Goal: Task Accomplishment & Management: Use online tool/utility

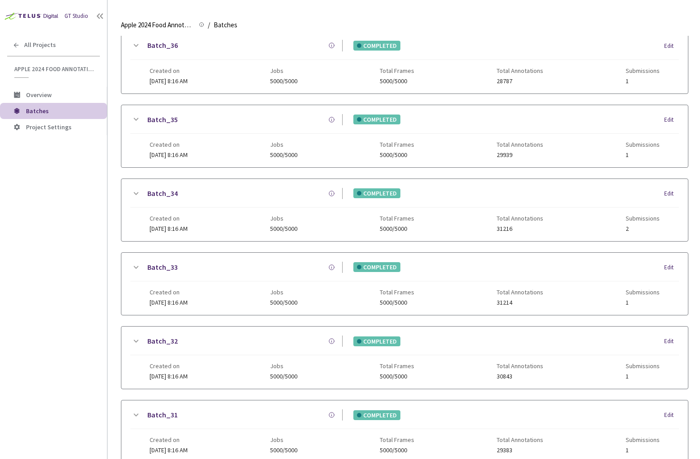
scroll to position [534, 0]
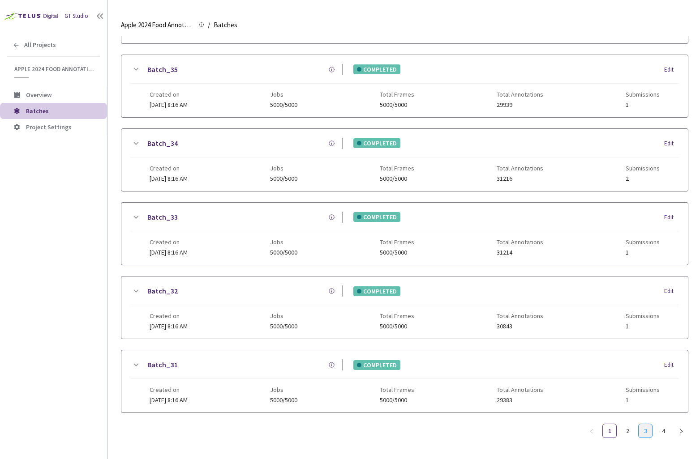
click at [649, 429] on link "3" at bounding box center [644, 430] width 13 height 13
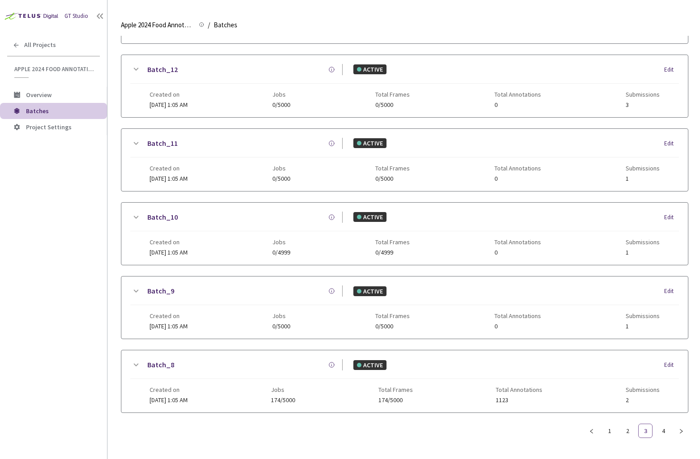
scroll to position [527, 0]
click at [666, 435] on link "4" at bounding box center [662, 431] width 13 height 13
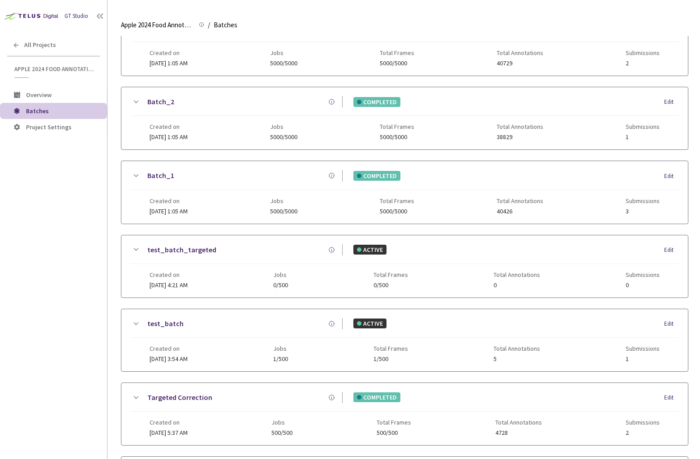
scroll to position [0, 0]
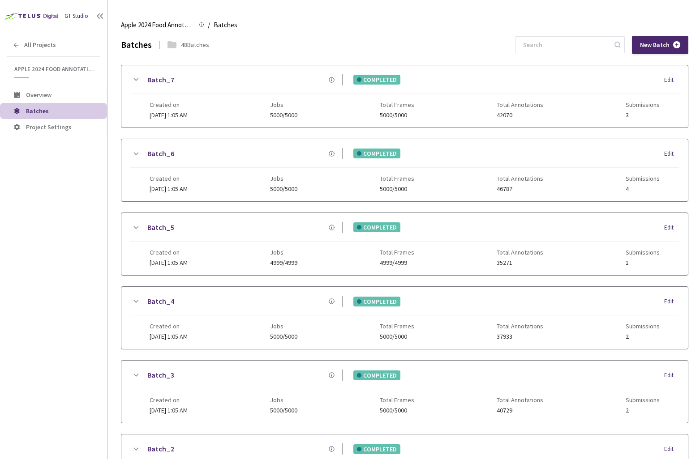
click at [134, 74] on icon at bounding box center [135, 79] width 11 height 11
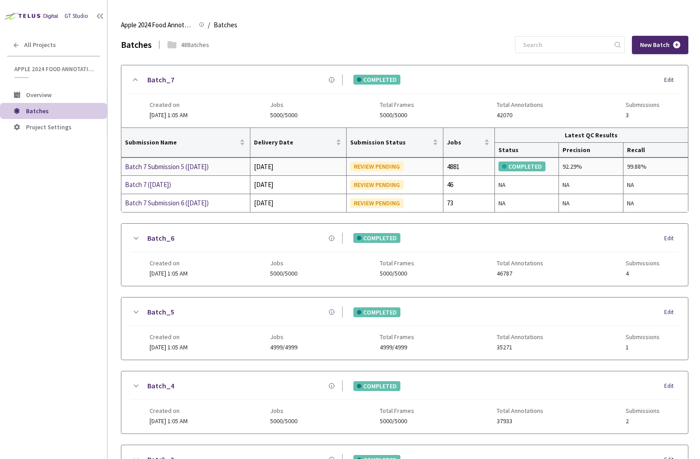
click at [201, 170] on div "Batch 7 Submission 5 ([DATE])" at bounding box center [172, 167] width 95 height 11
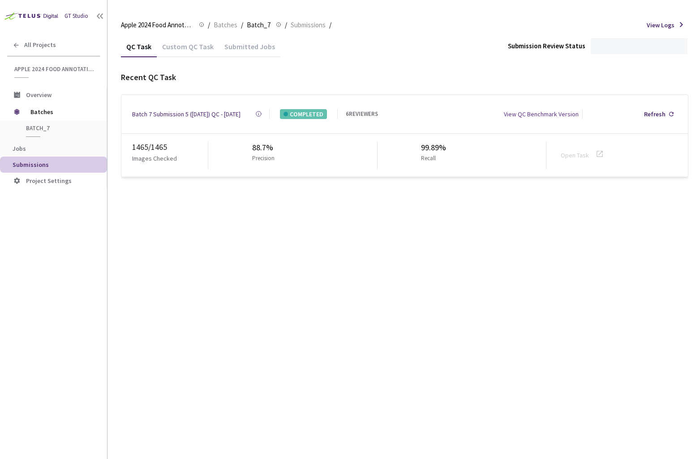
click at [189, 48] on div "Custom QC Task" at bounding box center [188, 49] width 62 height 15
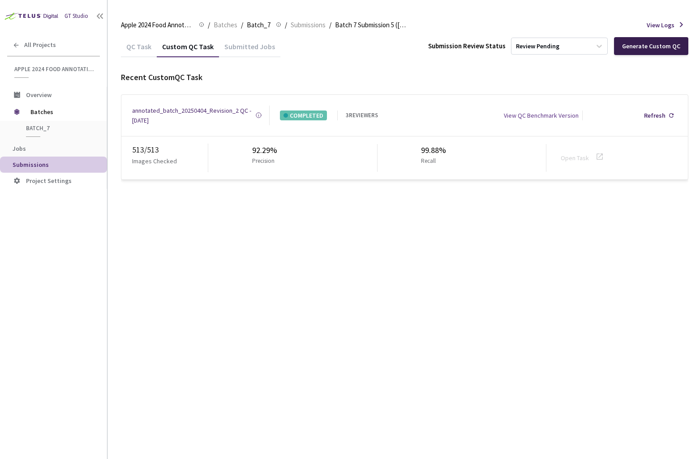
click at [632, 50] on div "Generate Custom QC" at bounding box center [651, 46] width 74 height 18
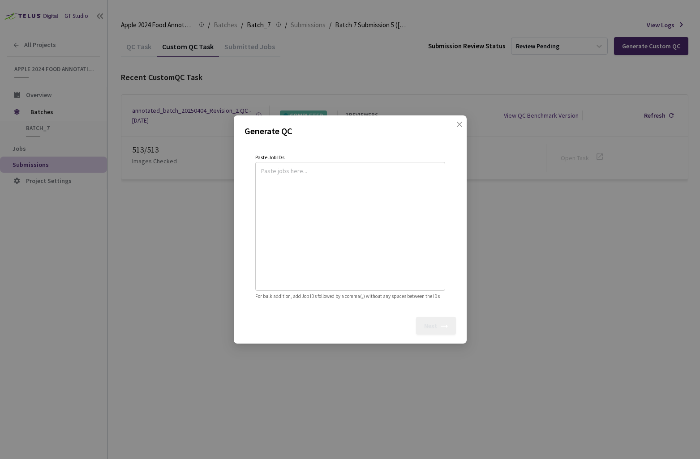
click at [324, 235] on textarea at bounding box center [350, 225] width 178 height 122
paste textarea
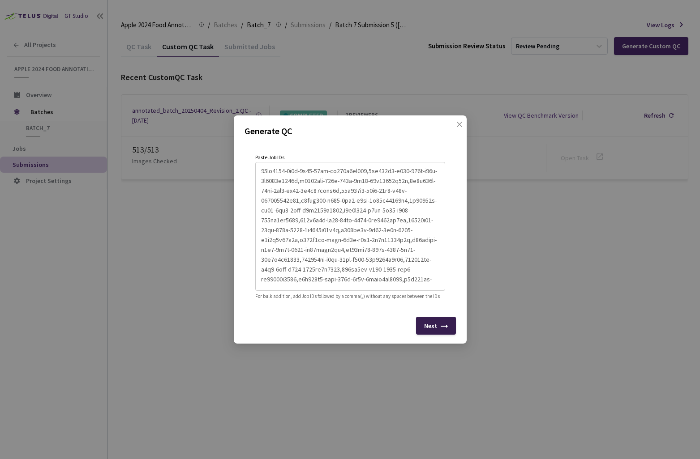
type textarea "40ab3302-0b5e-4c86-97ac-ad444d7db758,5ca651b1-e546-436e-b39c-1a5662c9063e,a6083…"
click at [430, 322] on div "Next" at bounding box center [436, 326] width 40 height 18
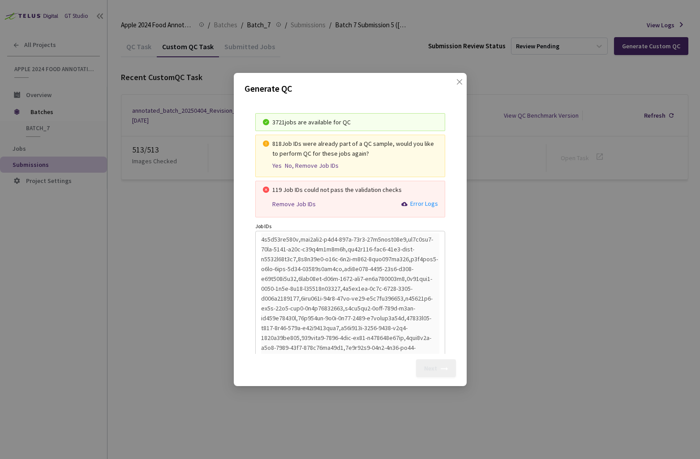
scroll to position [633, 0]
click at [416, 205] on div "Error Logs" at bounding box center [424, 205] width 28 height 10
click at [299, 205] on div "Remove Job IDs" at bounding box center [293, 205] width 43 height 8
type textarea "8fe28aff-be19-4d80-839a-f98e45c4071b,580fa541-bdbb-4dd4-8685-b3139442bbf7,b8053…"
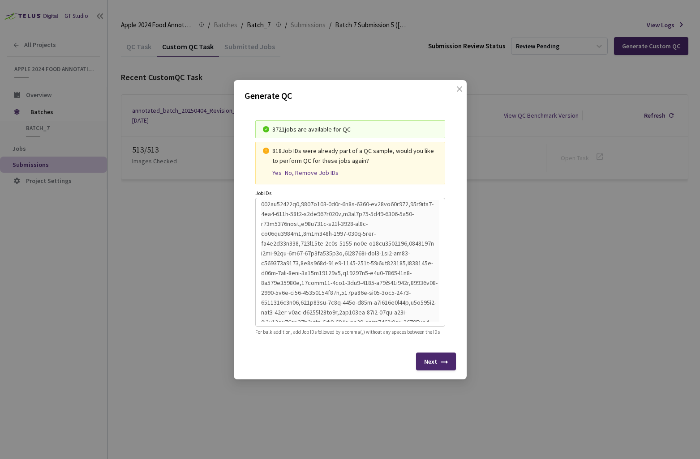
click at [277, 171] on div "Yes" at bounding box center [276, 173] width 9 height 8
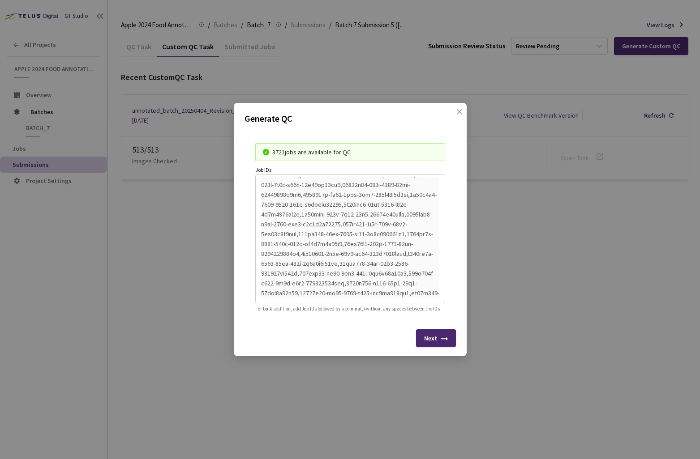
scroll to position [0, 0]
click at [436, 341] on div "Next" at bounding box center [430, 338] width 13 height 7
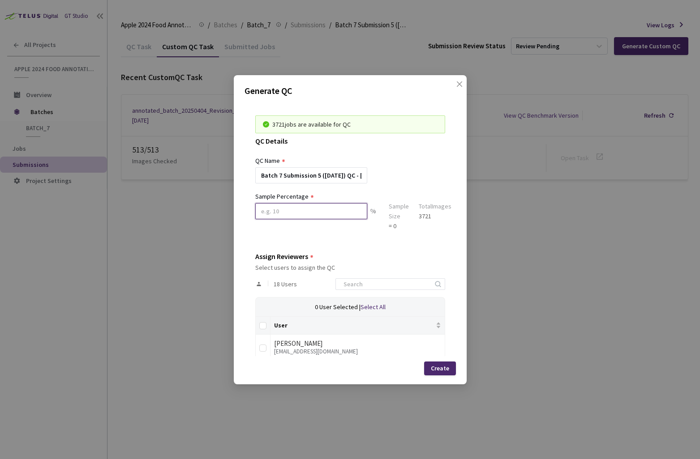
click at [354, 216] on input at bounding box center [311, 211] width 112 height 16
type input "1"
type input "9"
type input "8"
type input "7"
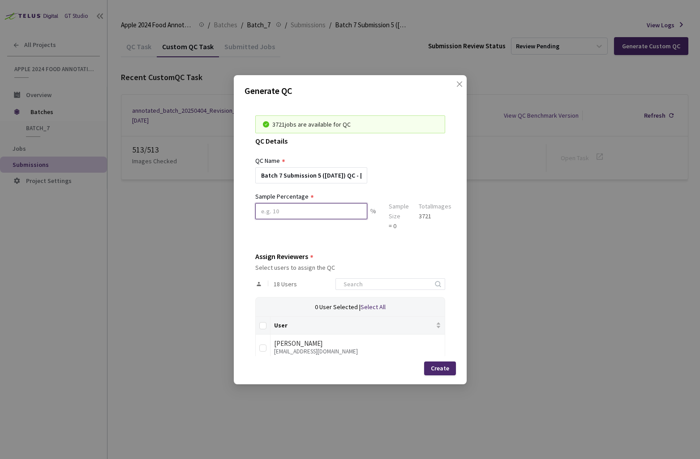
type input "6"
type input "5"
type input "6"
type input "5"
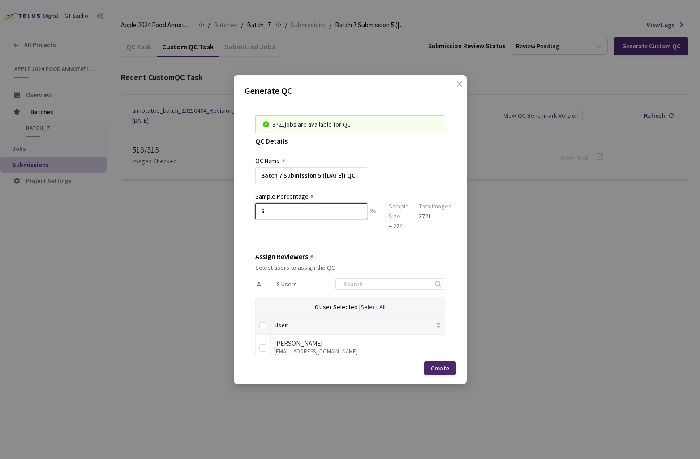
type input "6"
drag, startPoint x: 346, startPoint y: 176, endPoint x: 240, endPoint y: 173, distance: 105.7
click at [240, 173] on div "Generate QC 3721 jobs are available for QC QC Details QC Name Batch 7 Submissio…" at bounding box center [350, 229] width 233 height 309
paste input "batch_20250404_Revision_3"
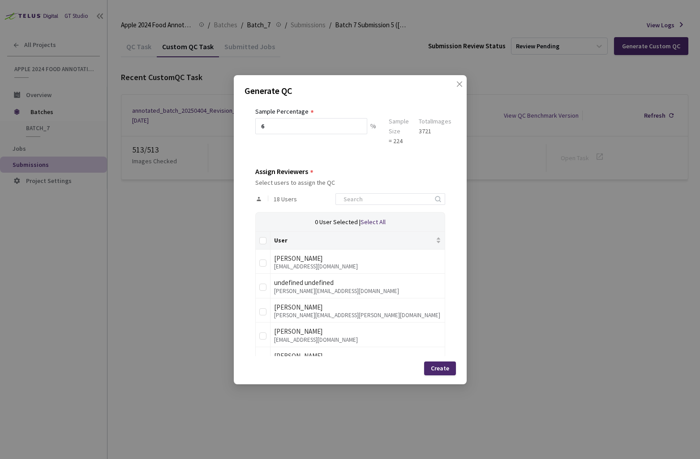
scroll to position [226, 0]
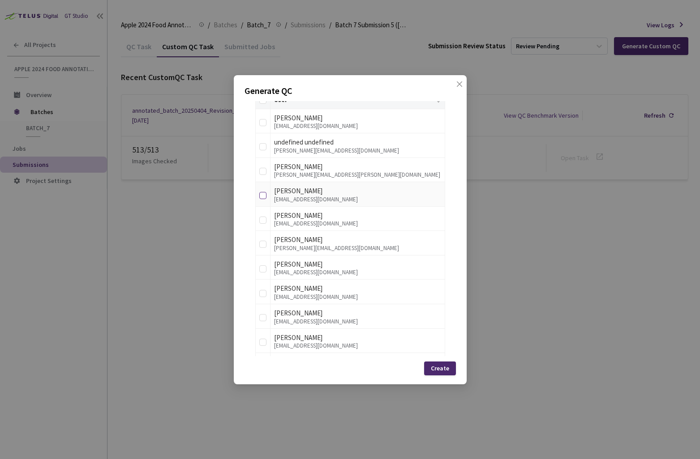
type input "batch_20250404_Revision_3 QC - [DATE]"
click at [261, 196] on input "checkbox" at bounding box center [262, 195] width 7 height 7
checkbox input "true"
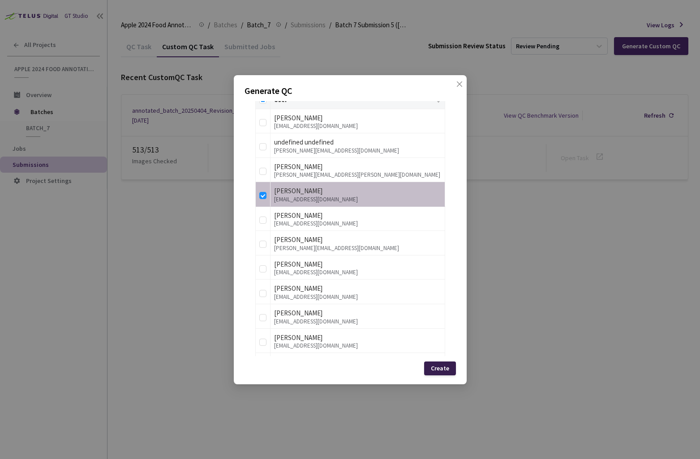
click at [434, 365] on div "Create" at bounding box center [440, 368] width 18 height 7
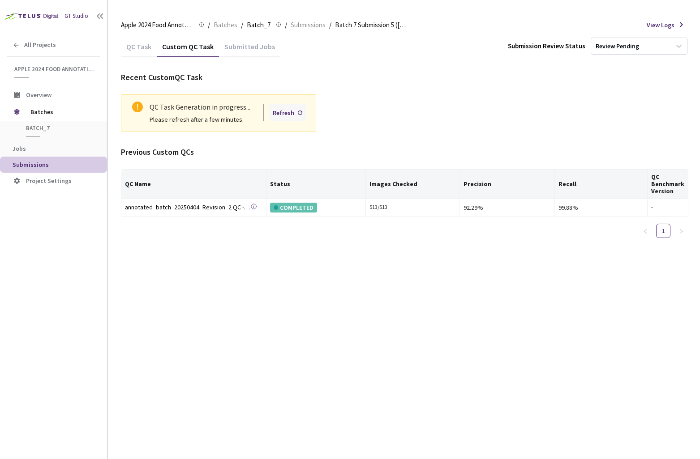
click at [292, 115] on div "Refresh" at bounding box center [283, 113] width 21 height 10
click at [293, 115] on div "Refresh" at bounding box center [283, 113] width 21 height 10
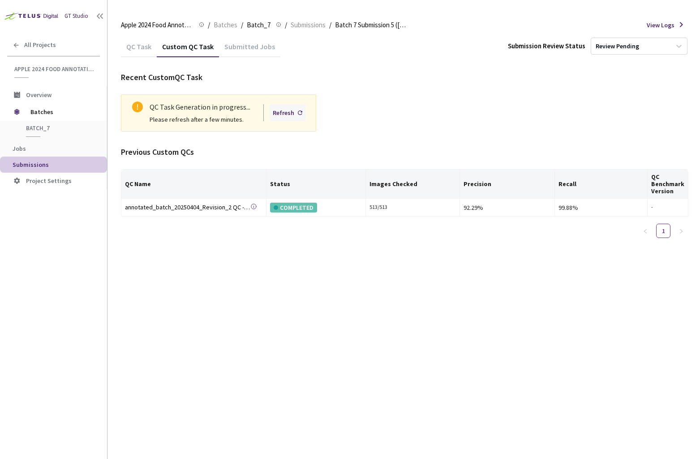
click at [293, 115] on div "Refresh" at bounding box center [283, 113] width 21 height 10
click at [292, 115] on div "Refresh" at bounding box center [283, 113] width 21 height 10
click at [292, 116] on div "Refresh" at bounding box center [283, 113] width 21 height 10
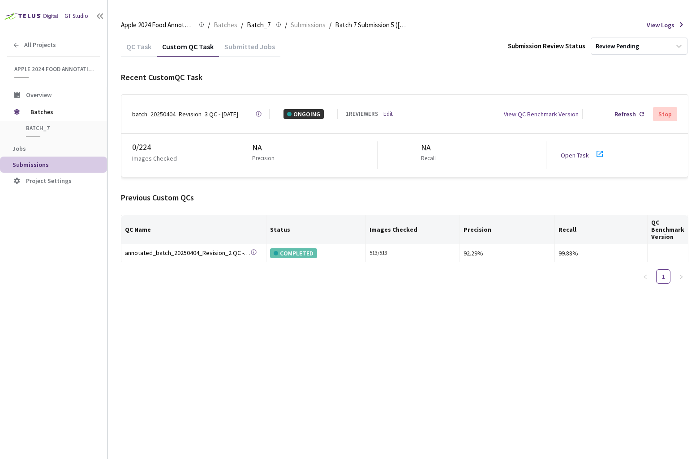
click at [572, 153] on link "Open Task" at bounding box center [574, 155] width 28 height 8
click at [577, 151] on link "Open Task" at bounding box center [574, 155] width 28 height 8
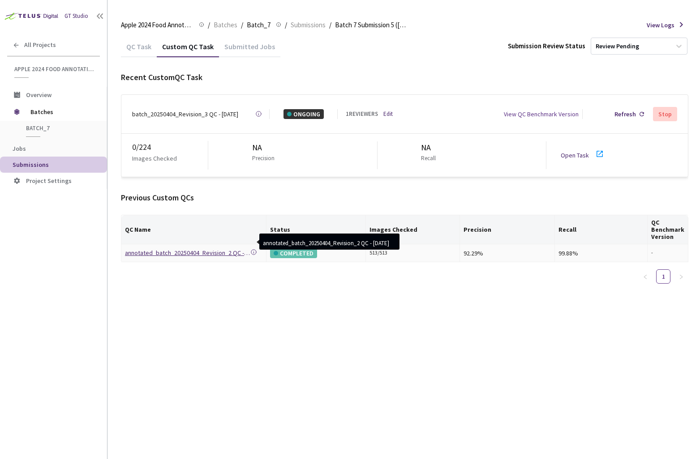
click at [212, 248] on div "annotated_batch_20250404_Revision_2 QC - [DATE]" at bounding box center [187, 253] width 125 height 10
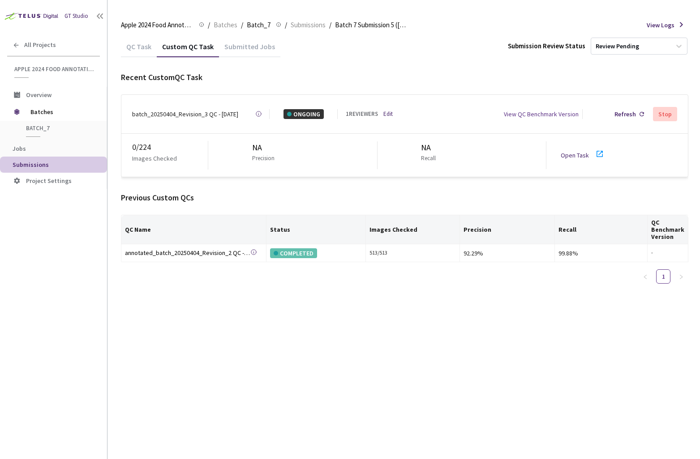
click at [139, 57] on div "QC Task Custom QC Task Submitted Jobs Submission Review Status Review Pending R…" at bounding box center [404, 164] width 567 height 256
click at [139, 48] on div "QC Task" at bounding box center [139, 49] width 36 height 15
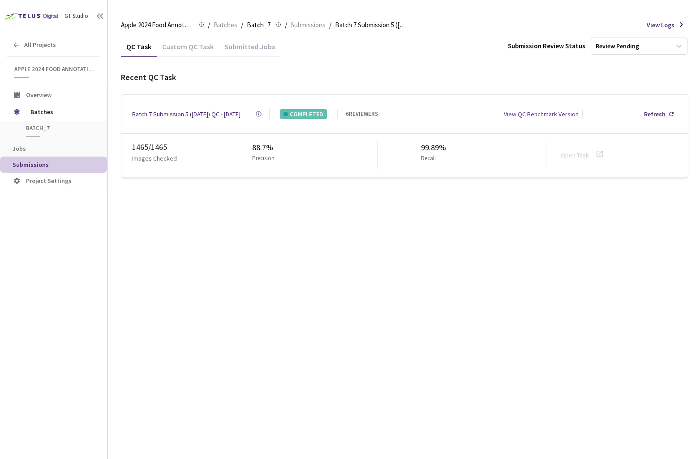
click at [157, 111] on div "Batch 7 Submission 5 ([DATE]) QC - [DATE]" at bounding box center [186, 114] width 108 height 10
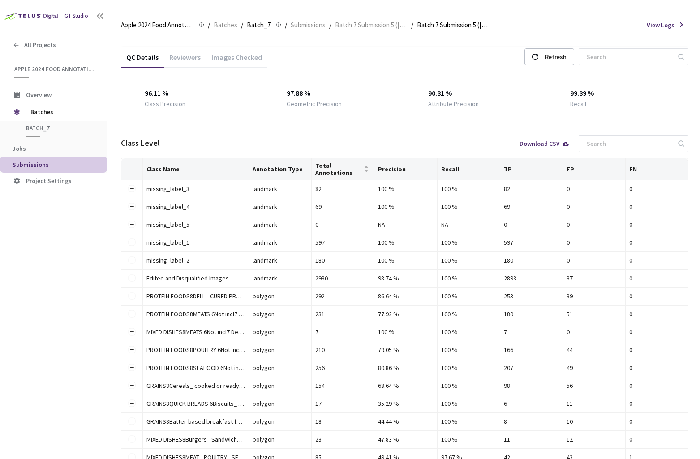
click at [232, 60] on div "Images Checked" at bounding box center [236, 60] width 61 height 15
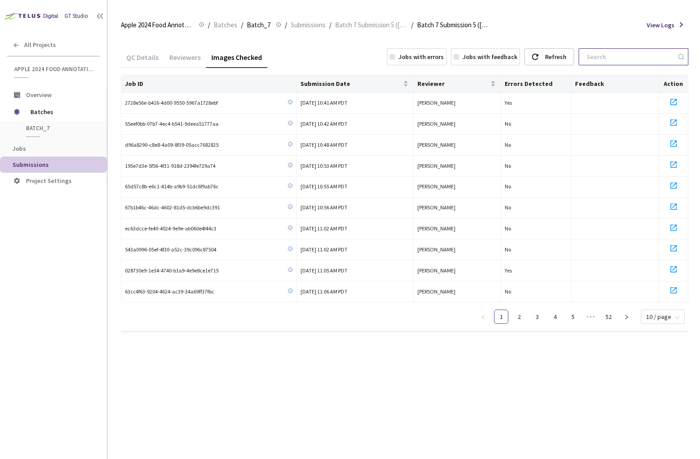
click at [619, 62] on input at bounding box center [628, 57] width 95 height 16
paste input "48d22d67-c5d6-47ee-8578-4ca561798c84"
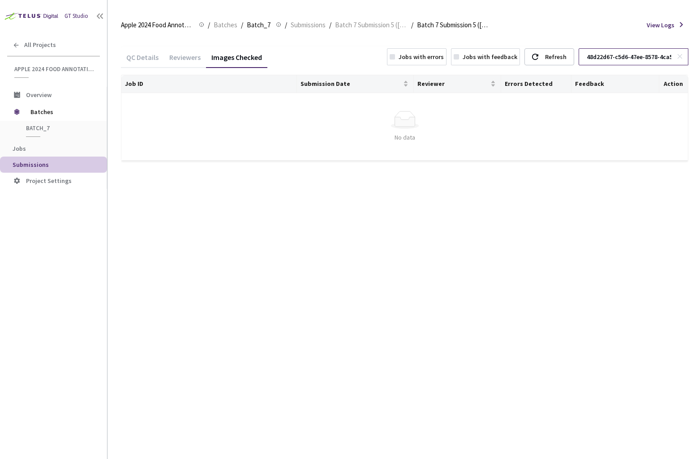
scroll to position [0, 47]
type input "48d22d67-c5d6-47ee-8578-4ca561798c84"
click at [678, 57] on icon at bounding box center [679, 56] width 6 height 6
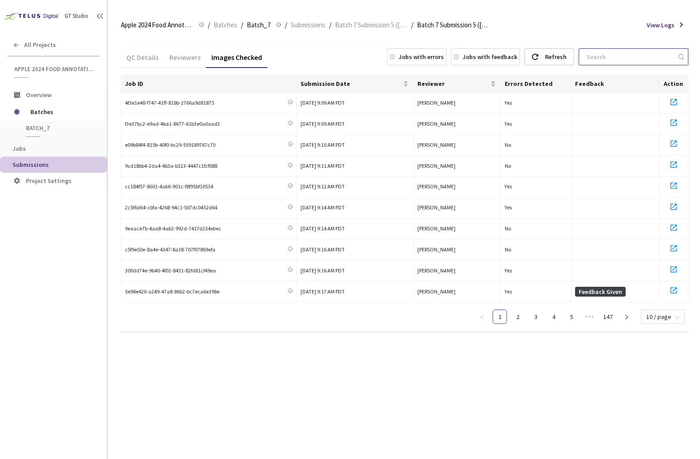
click at [656, 60] on input at bounding box center [628, 57] width 95 height 16
paste input "01c16f82-b97e-4b64-a7cb-349aa47a51cc 01e31812-c313-4172-978b-c78faa183c1d 047f1…"
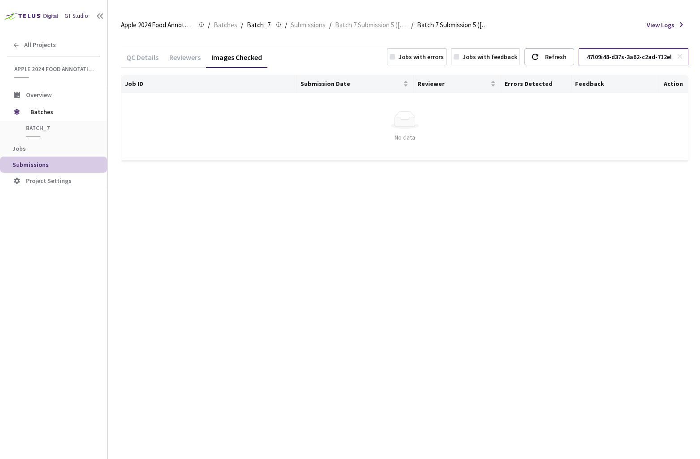
scroll to position [0, 13035]
type input "01c16f82-b97e-4b64-a7cb-349aa47a51cc 01e31812-c313-4172-978b-c78faa183c1d 047f1…"
click at [680, 56] on icon at bounding box center [679, 56] width 6 height 6
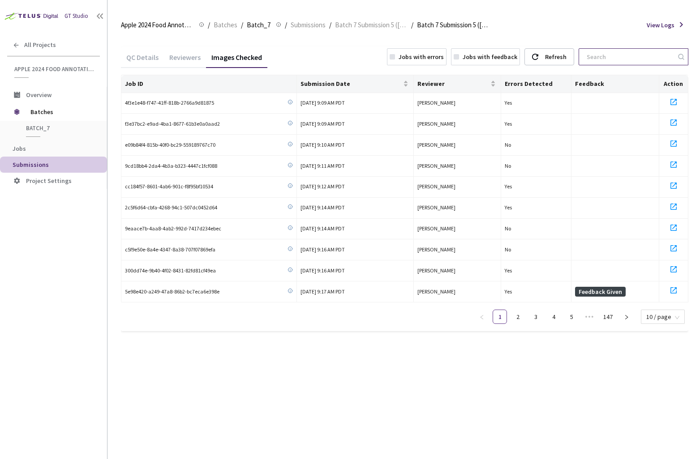
click at [648, 62] on input at bounding box center [628, 57] width 95 height 16
paste input "ffae1bda-8569-4ab9-96ff-cfeba866cfb9"
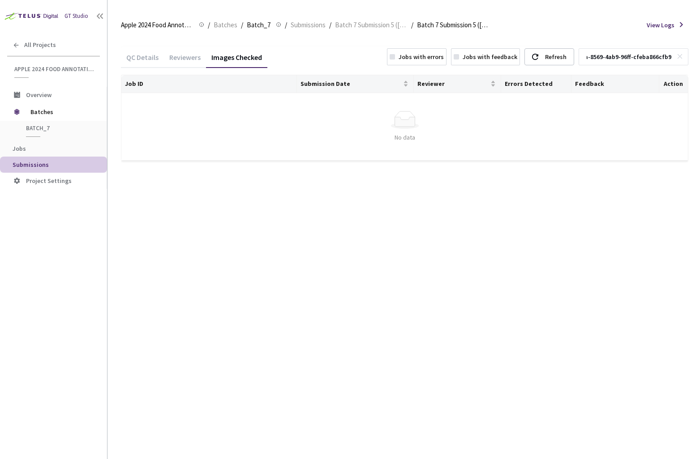
type input "ffae1bda-8569-4ab9-96ff-cfeba866cfb9"
click at [678, 55] on icon at bounding box center [679, 56] width 6 height 6
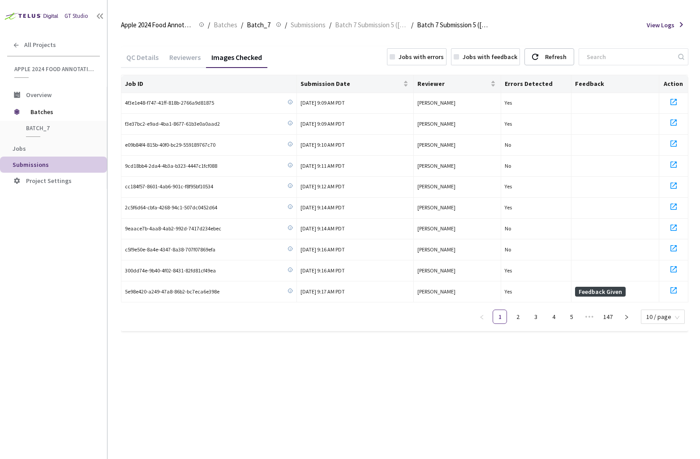
click at [141, 56] on div "QC Details" at bounding box center [142, 60] width 43 height 15
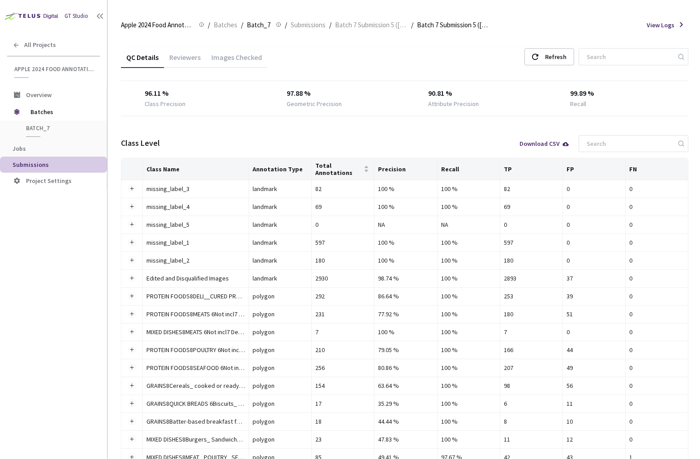
click at [221, 60] on div "Images Checked" at bounding box center [236, 60] width 61 height 15
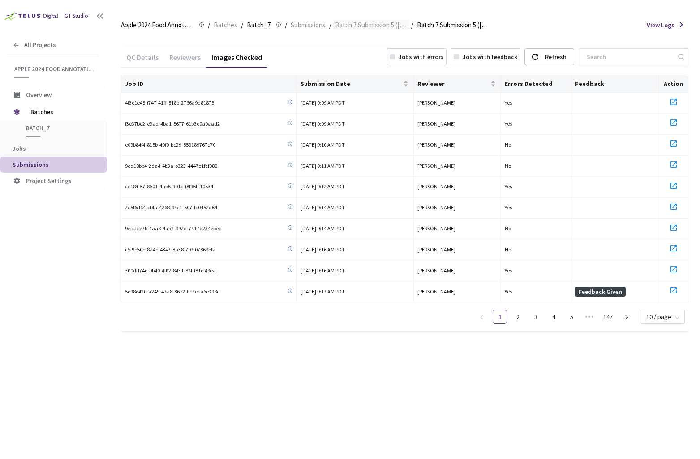
click at [379, 28] on span "Batch 7 Submission 5 ([DATE])" at bounding box center [371, 25] width 73 height 11
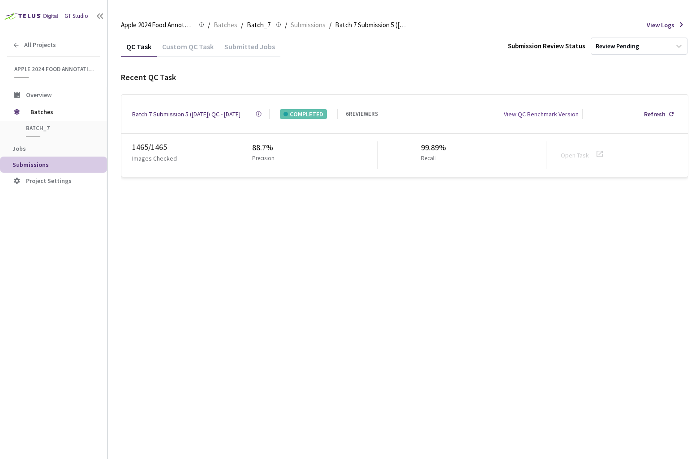
click at [180, 53] on div "Custom QC Task" at bounding box center [188, 49] width 62 height 15
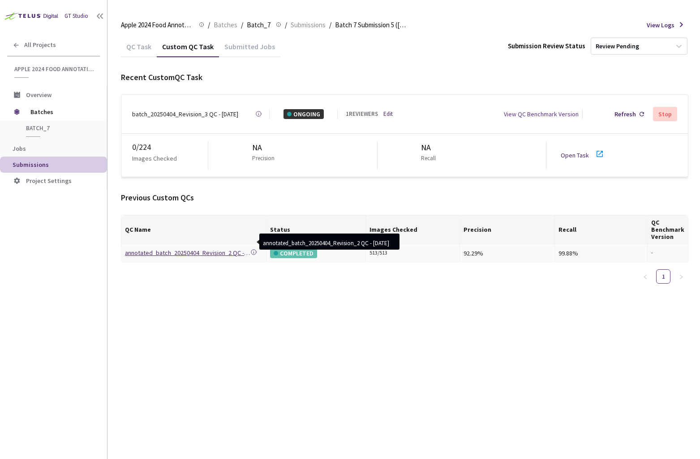
click at [169, 248] on div "annotated_batch_20250404_Revision_2 QC - [DATE]" at bounding box center [187, 253] width 125 height 10
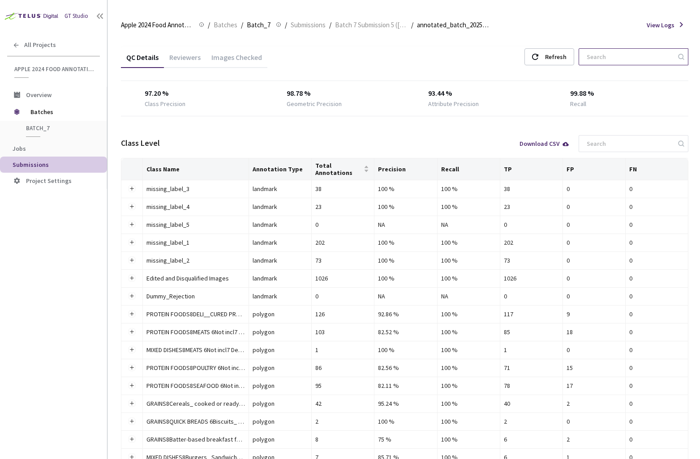
click at [625, 59] on input at bounding box center [628, 57] width 95 height 16
paste input "ffae1bda-8569-4ab9-96ff-cfeba866cfb9"
type input "ffae1bda-8569-4ab9-96ff-cfeba866cfb9"
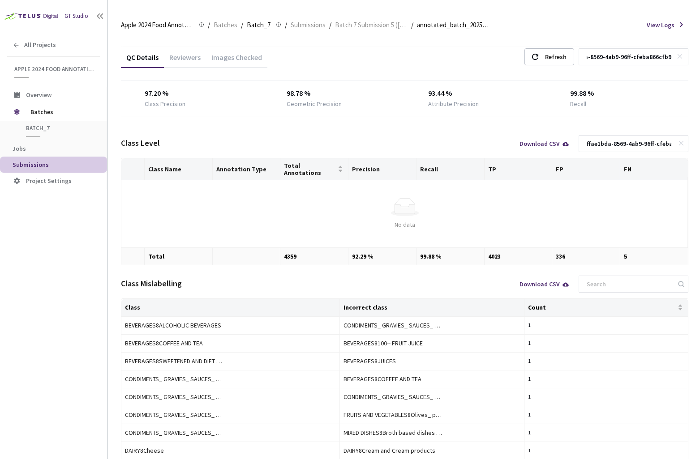
type input "ffae1bda-8569-4ab9-96ff-cfeba866cfb9"
click at [244, 57] on div "Images Checked" at bounding box center [236, 60] width 61 height 15
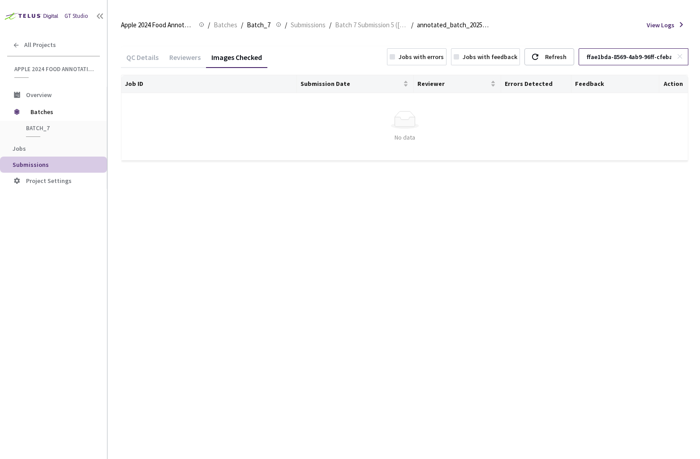
click at [680, 59] on icon at bounding box center [679, 56] width 6 height 6
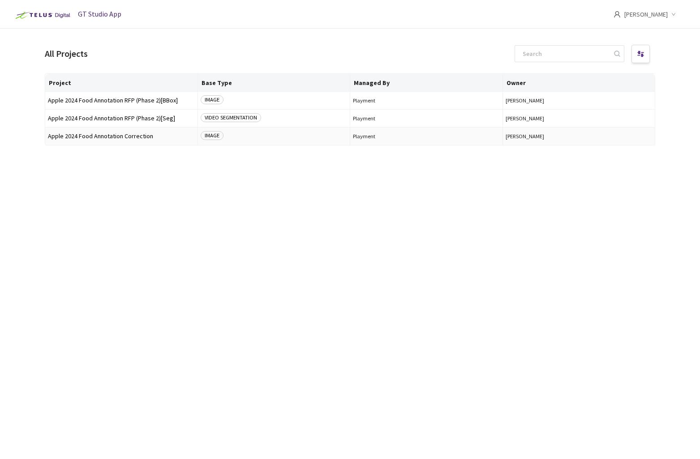
click at [113, 134] on span "Apple 2024 Food Annotation Correction" at bounding box center [121, 136] width 147 height 7
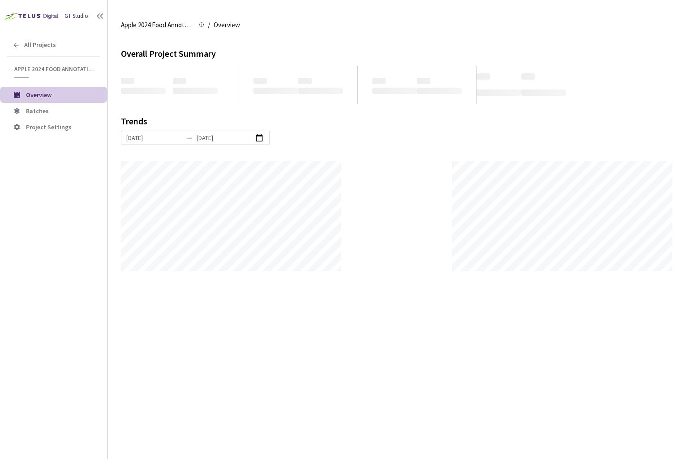
scroll to position [459, 700]
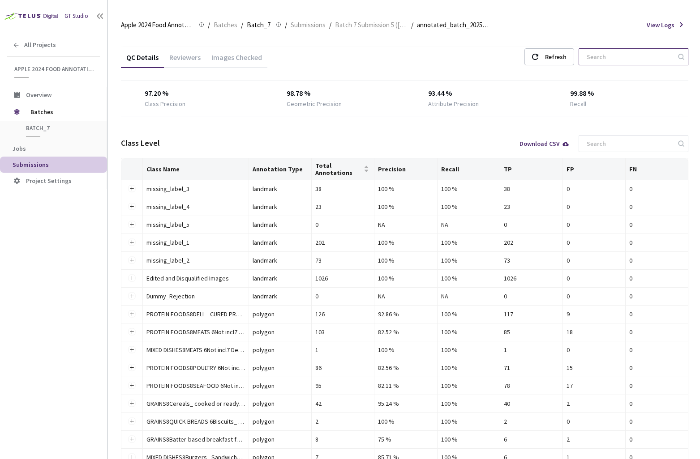
click at [630, 58] on input at bounding box center [628, 57] width 95 height 16
paste input "48d22d67-c5d6-47ee-8578-4ca561798c84"
type input "48d22d67-c5d6-47ee-8578-4ca561798c84"
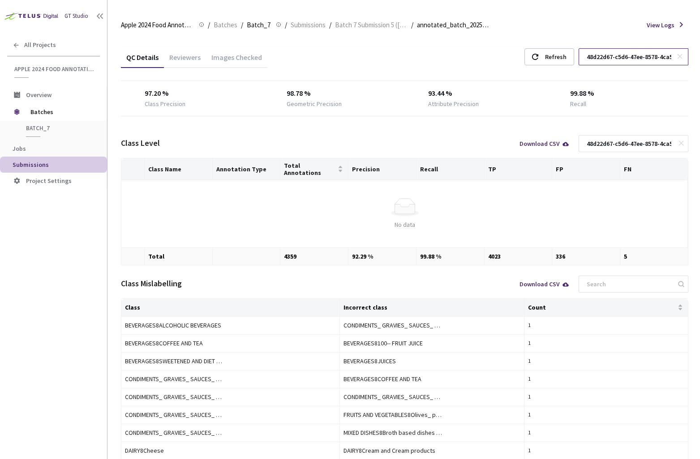
scroll to position [0, 47]
type input "48d22d67-c5d6-47ee-8578-4ca561798c84"
click at [256, 58] on div "Images Checked" at bounding box center [236, 60] width 61 height 15
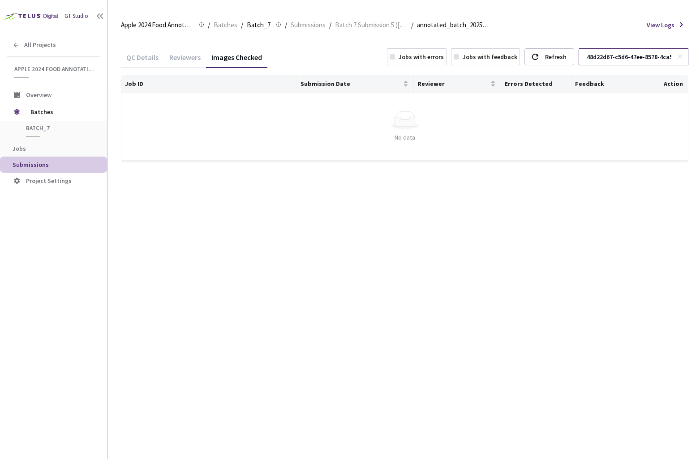
click at [680, 53] on icon at bounding box center [679, 56] width 6 height 6
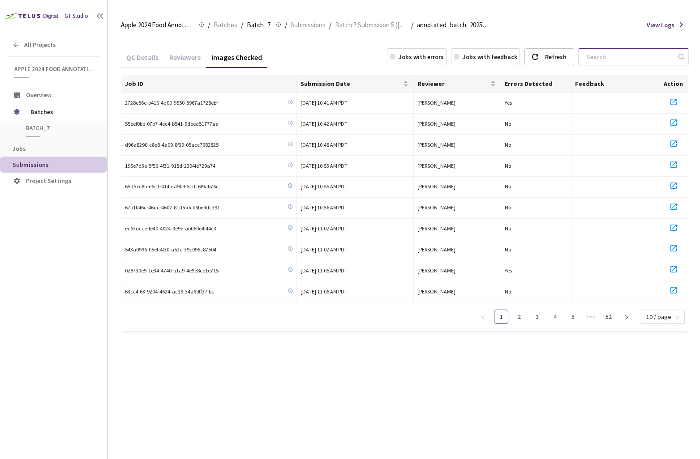
click at [643, 55] on input at bounding box center [628, 57] width 95 height 16
paste input "01c16f82-b97e-4b64-a7cb-349aa47a51cc 01e31812-c313-4172-978b-c78faa183c1d 047f1…"
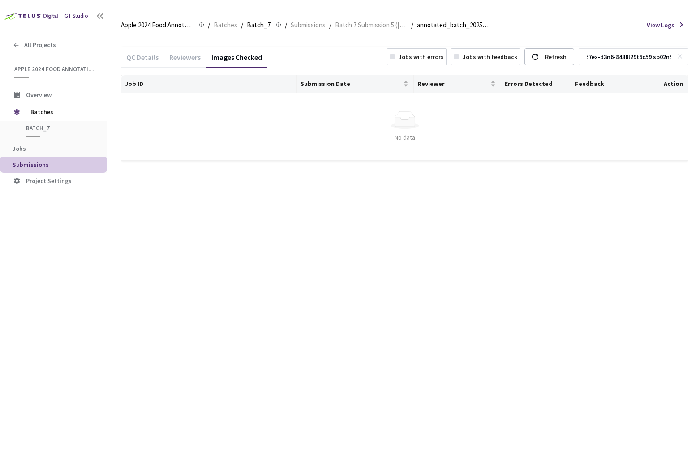
type input "01c16f82-b97e-4b64-a7cb-349aa47a51cc 01e31812-c313-4172-978b-c78faa183c1d 047f1…"
click at [682, 59] on icon at bounding box center [679, 56] width 6 height 6
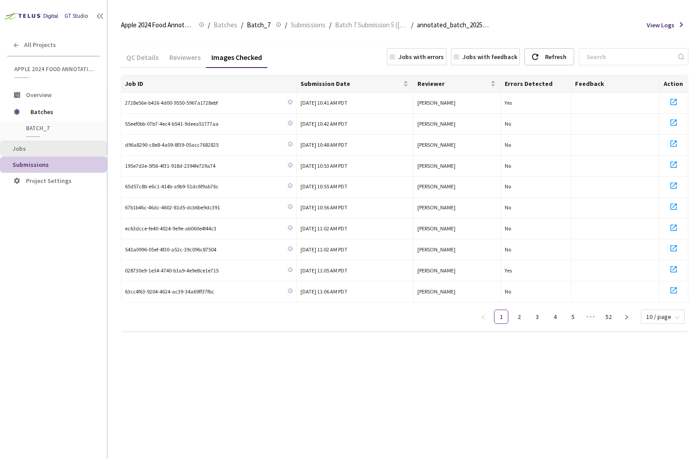
click at [64, 146] on span "Jobs" at bounding box center [56, 149] width 87 height 8
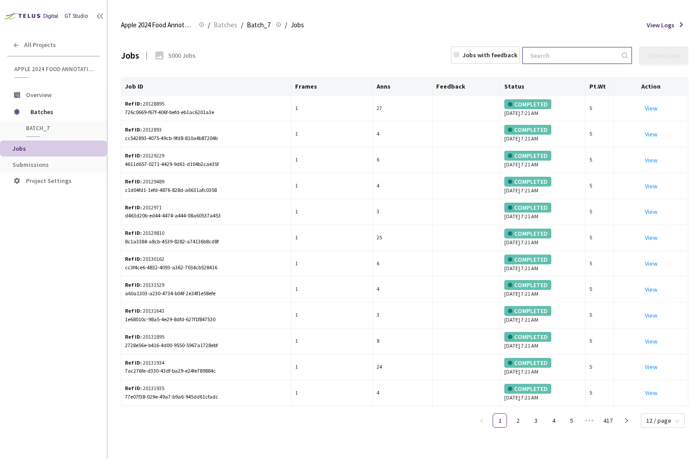
click at [607, 60] on input at bounding box center [572, 55] width 95 height 16
paste input "01c16f82-b97e-4b64-a7cb-349aa47a51cc 01e31812-c313-4172-978b-c78faa183c1d 047f1…"
click at [590, 58] on input at bounding box center [572, 55] width 95 height 16
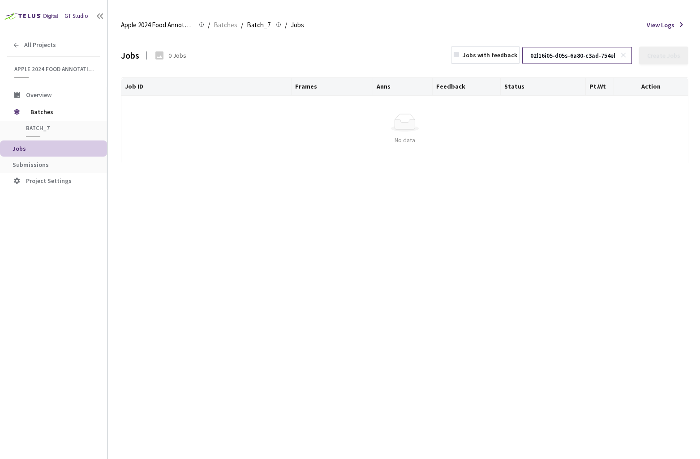
scroll to position [0, 13035]
type input "01c16f82-b97e-4b64-a7cb-349aa47a51cc 01e31812-c313-4172-978b-c78faa183c1d 047f1…"
click at [626, 55] on icon at bounding box center [623, 55] width 6 height 6
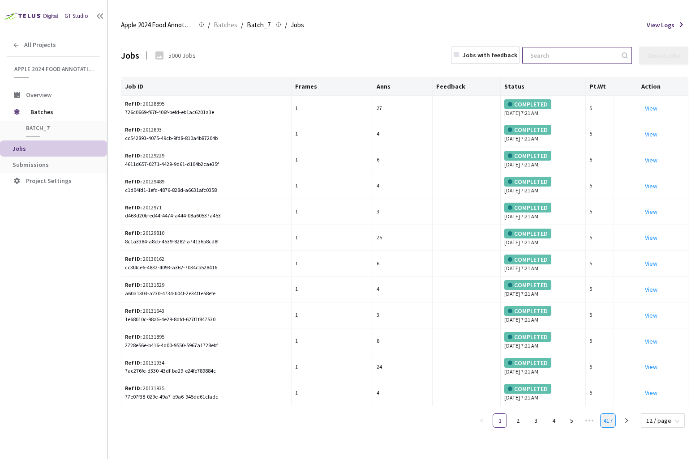
click at [614, 422] on link "417" at bounding box center [607, 420] width 15 height 13
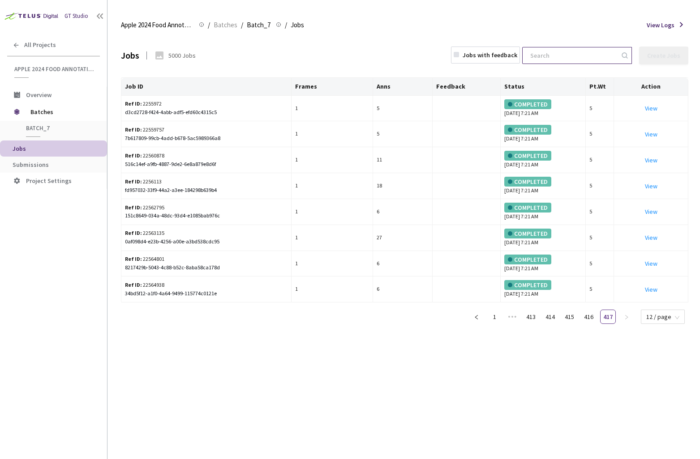
click at [579, 318] on ul "1 ••• 413 414 415 416 417 12 / page" at bounding box center [578, 317] width 219 height 14
click at [570, 317] on link "415" at bounding box center [569, 316] width 15 height 13
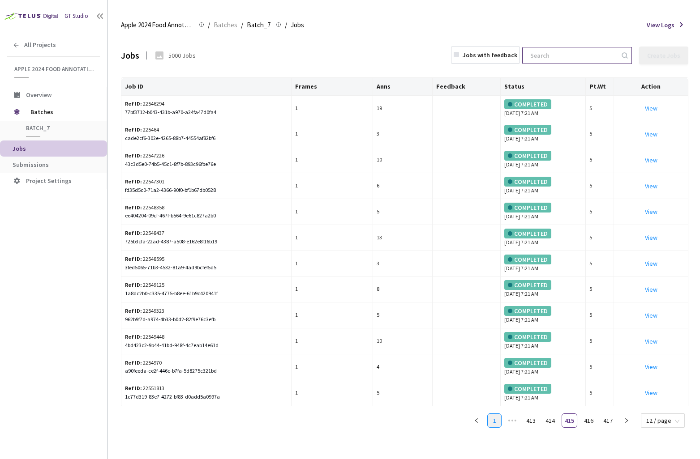
click at [496, 418] on link "1" at bounding box center [493, 420] width 13 height 13
click at [658, 426] on span "12 / page" at bounding box center [662, 420] width 33 height 13
click at [663, 405] on div "100 / page" at bounding box center [663, 405] width 32 height 10
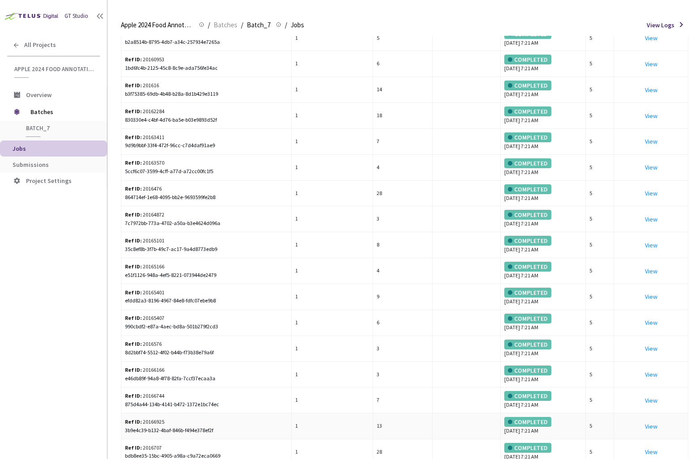
scroll to position [2254, 0]
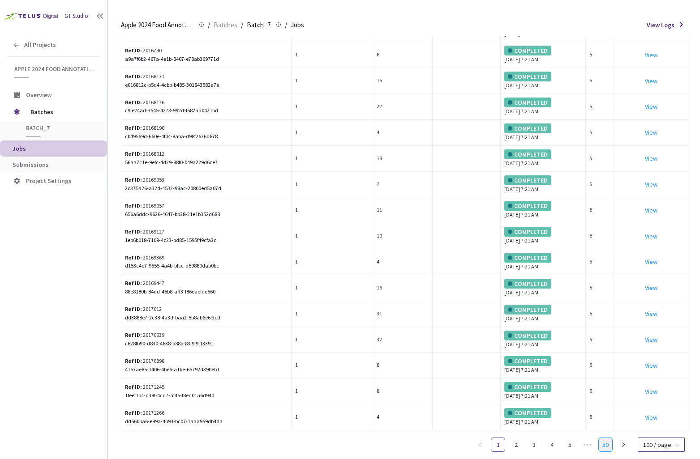
click at [608, 444] on link "50" at bounding box center [604, 444] width 13 height 13
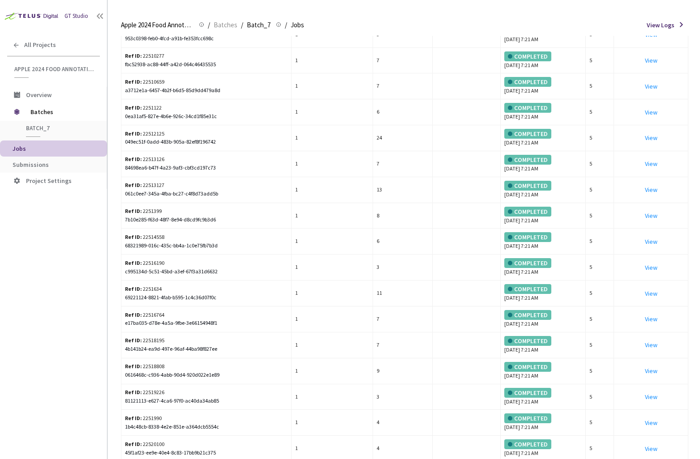
scroll to position [0, 0]
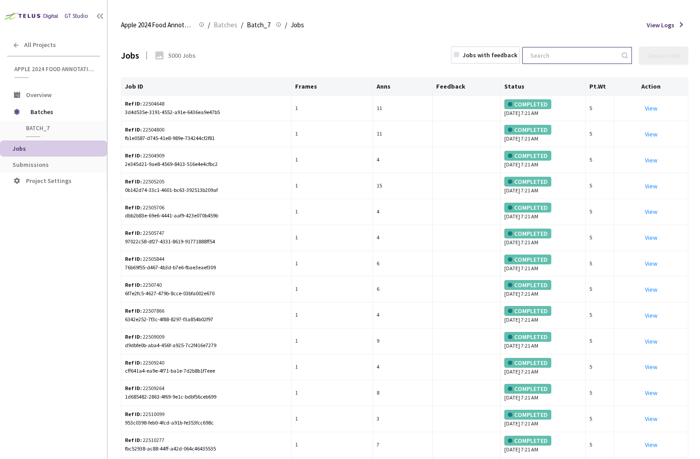
click at [595, 57] on input at bounding box center [572, 55] width 95 height 16
paste input "ffae1bda-8569-4ab9-96ff-cfeba866cfb9"
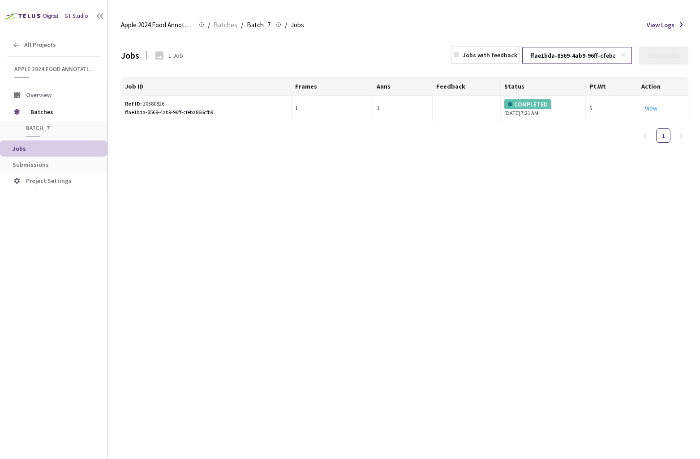
scroll to position [0, 40]
type input "ffae1bda-8569-4ab9-96ff-cfeba866cfb9"
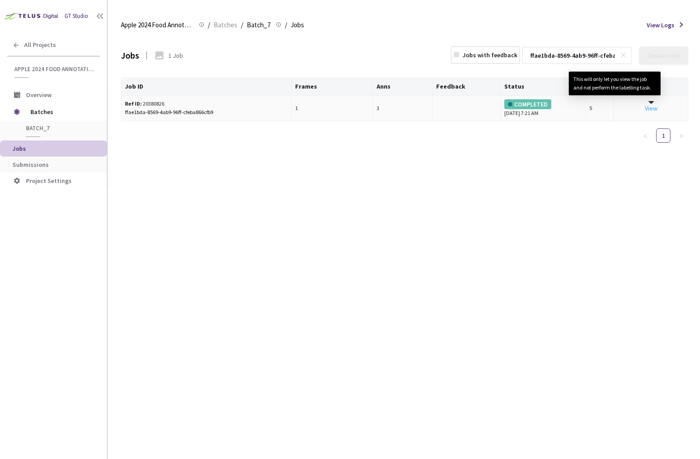
click at [649, 109] on link "View This will only let you view the job and not perform the labelling task." at bounding box center [650, 108] width 13 height 8
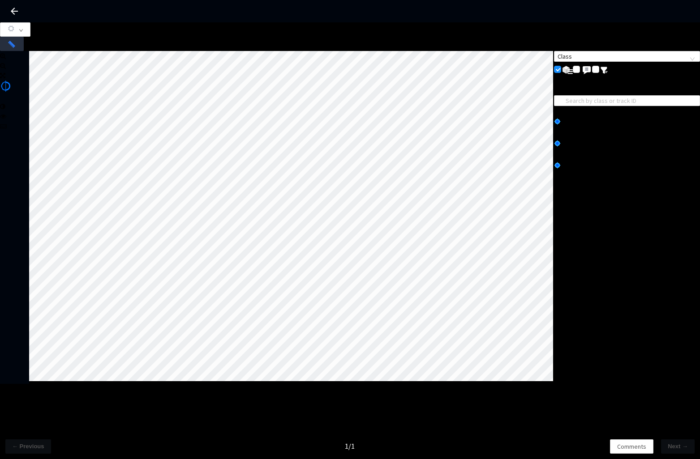
click at [12, 16] on icon at bounding box center [14, 11] width 11 height 11
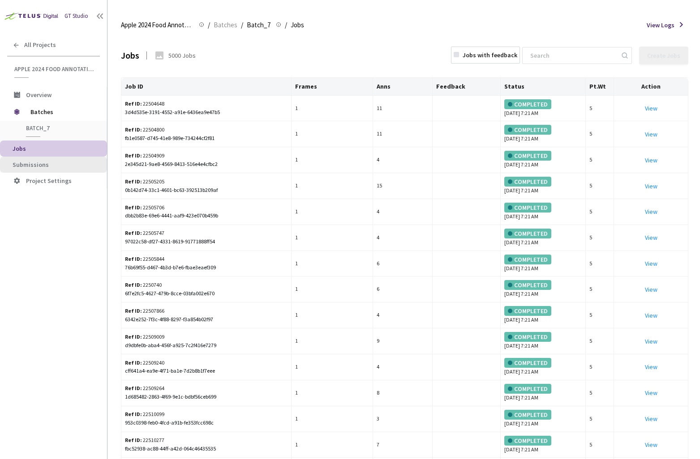
click at [54, 167] on span "Submissions" at bounding box center [56, 165] width 87 height 8
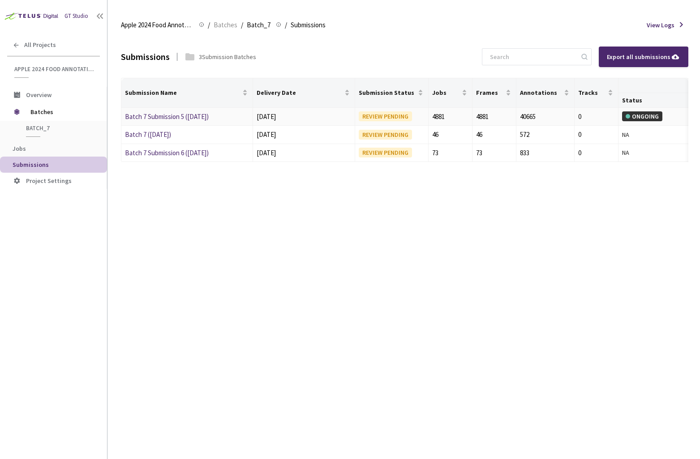
click at [186, 120] on link "Batch 7 Submission 5 ([DATE])" at bounding box center [167, 116] width 84 height 9
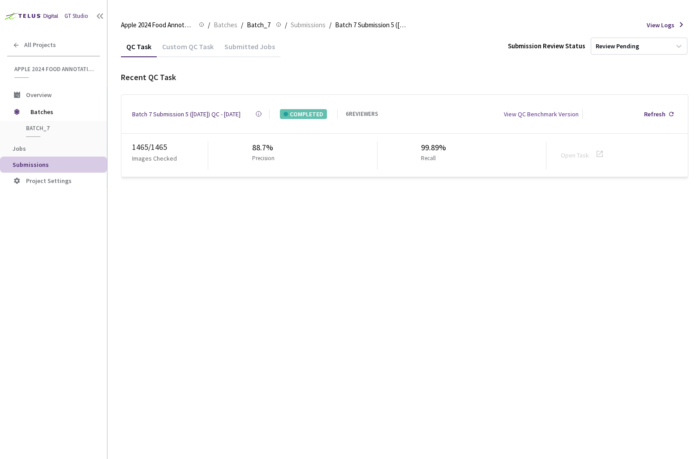
click at [60, 168] on span "Submissions" at bounding box center [56, 165] width 87 height 8
click at [52, 166] on span "Submissions" at bounding box center [56, 165] width 87 height 8
